Goal: Navigation & Orientation: Find specific page/section

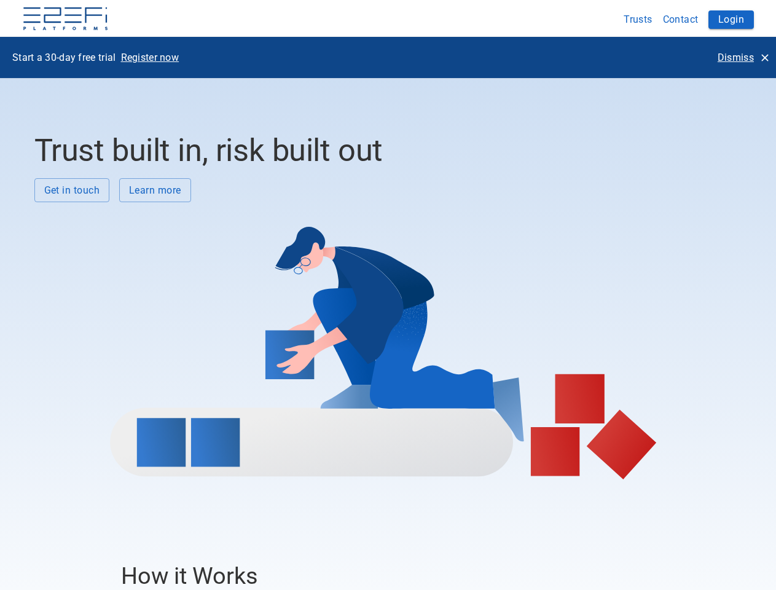
click at [388, 295] on div at bounding box center [383, 340] width 699 height 277
click at [65, 20] on img at bounding box center [65, 19] width 87 height 25
click at [638, 19] on button "Trusts" at bounding box center [638, 19] width 39 height 24
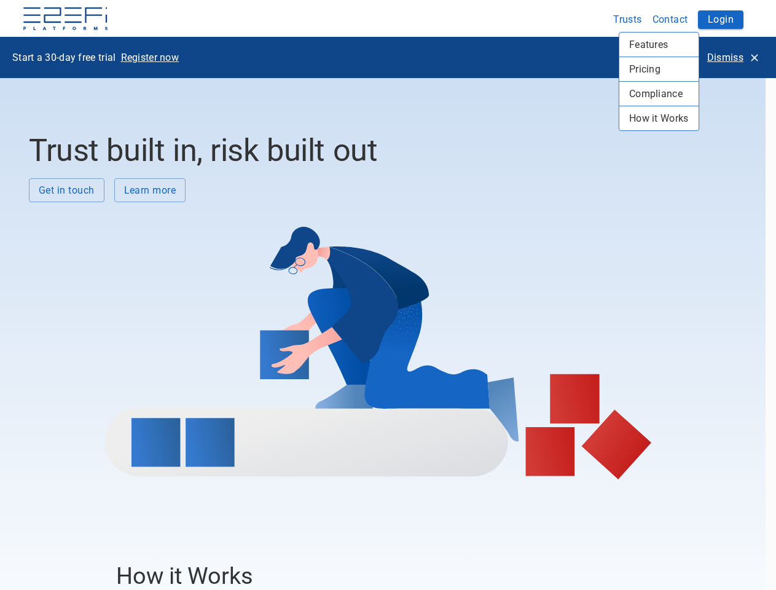
click at [681, 19] on div at bounding box center [388, 295] width 776 height 590
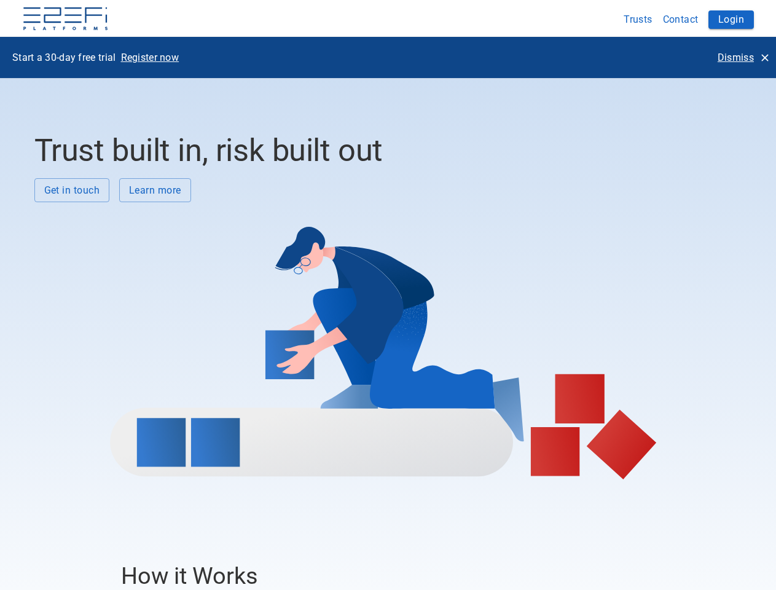
click at [731, 20] on div at bounding box center [388, 295] width 776 height 590
